Goal: Use online tool/utility: Utilize a website feature to perform a specific function

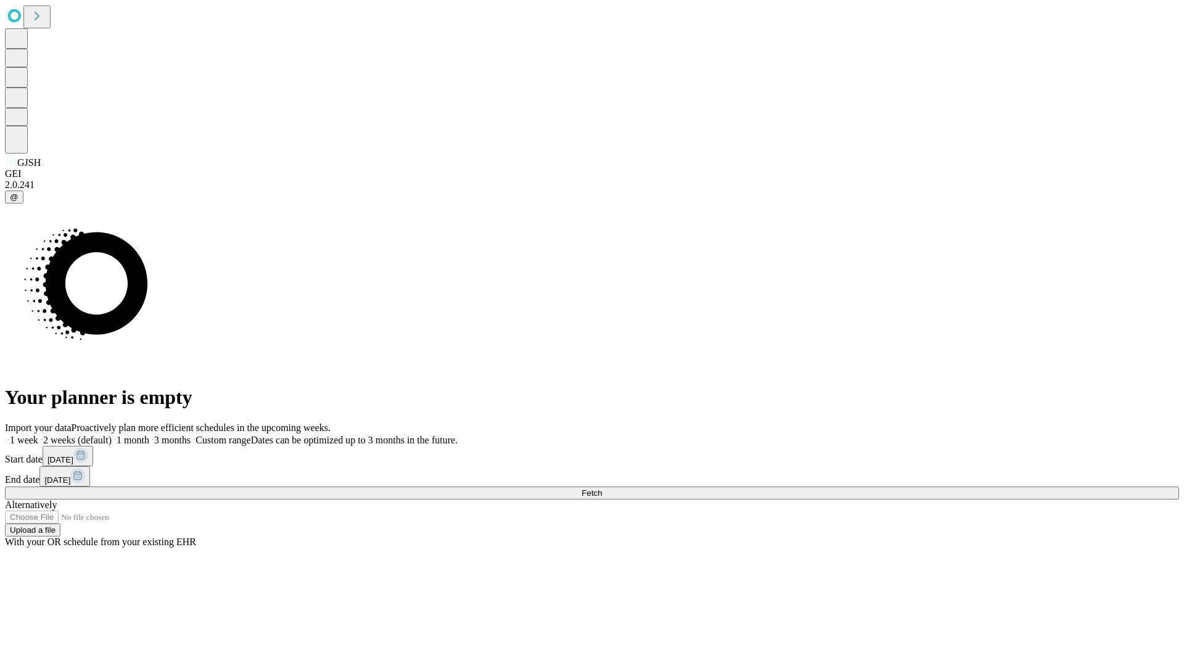
click at [602, 489] on span "Fetch" at bounding box center [592, 493] width 20 height 9
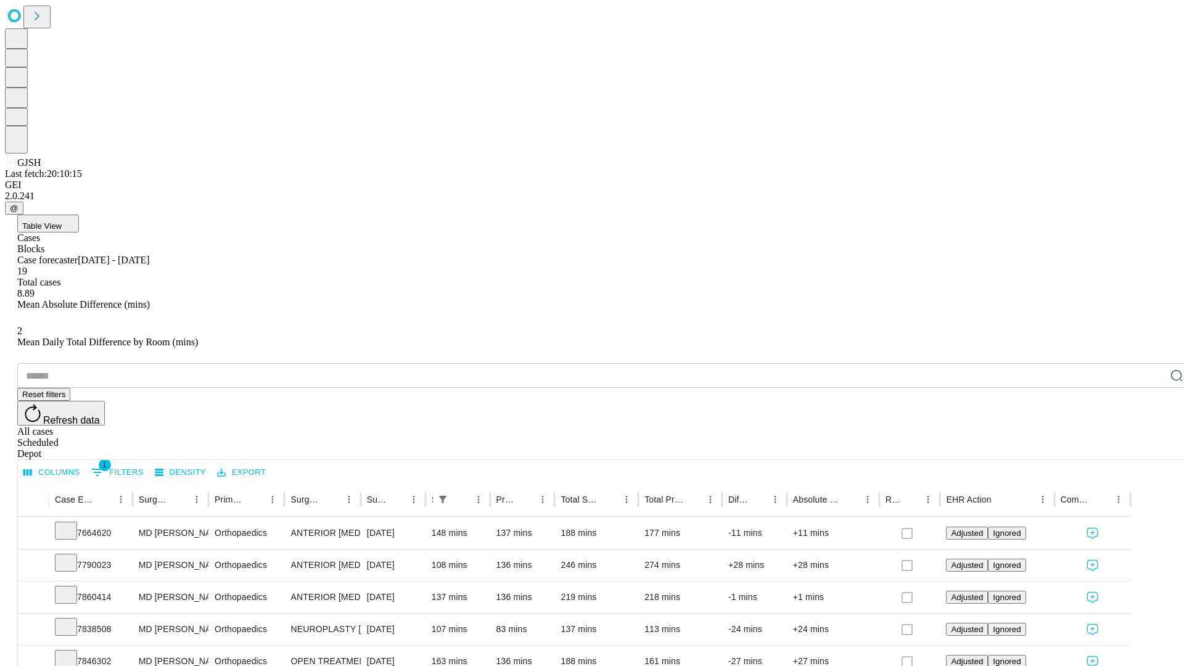
click at [62, 221] on span "Table View" at bounding box center [41, 225] width 39 height 9
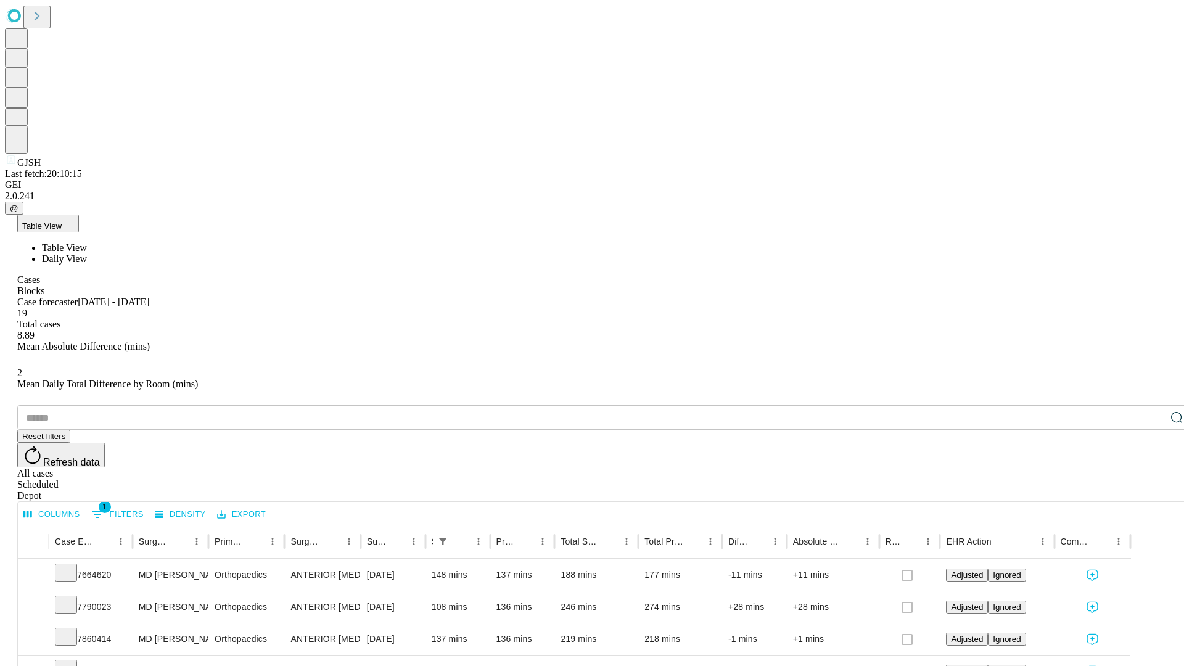
click at [87, 254] on span "Daily View" at bounding box center [64, 259] width 45 height 10
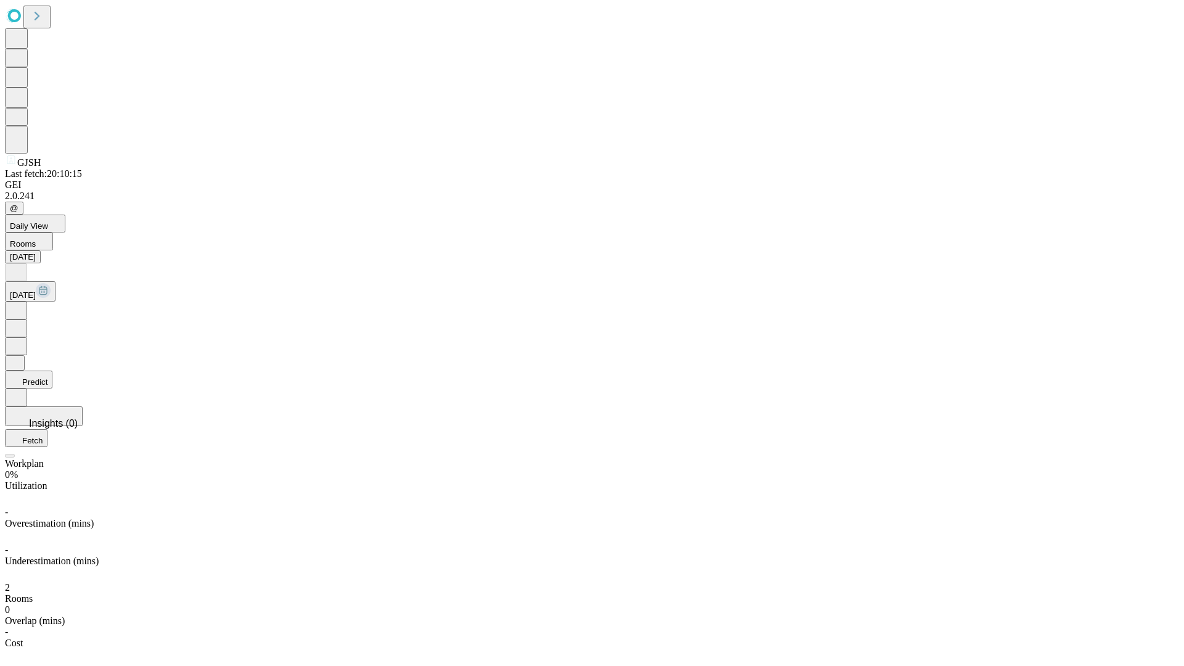
click at [52, 371] on button "Predict" at bounding box center [28, 380] width 47 height 18
